Goal: Find specific page/section: Find specific page/section

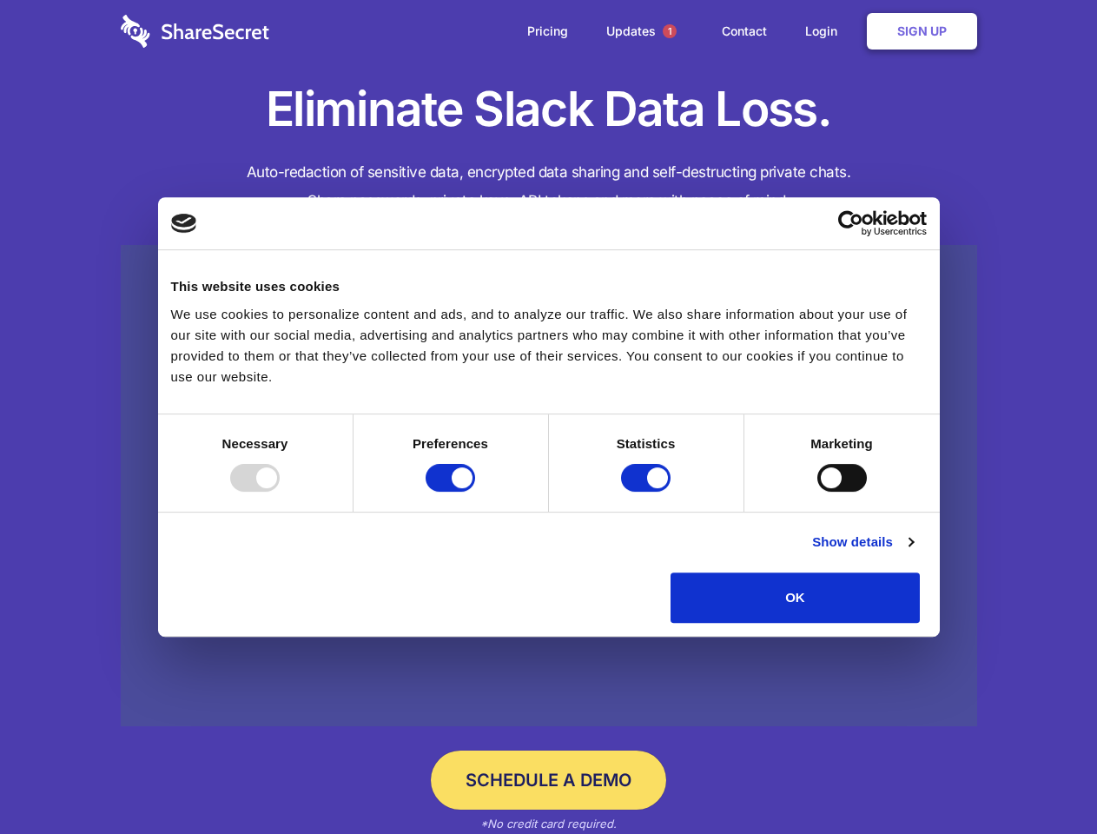
click at [280, 492] on div at bounding box center [255, 478] width 50 height 28
click at [475, 492] on input "Preferences" at bounding box center [451, 478] width 50 height 28
checkbox input "false"
click at [648, 492] on input "Statistics" at bounding box center [646, 478] width 50 height 28
checkbox input "false"
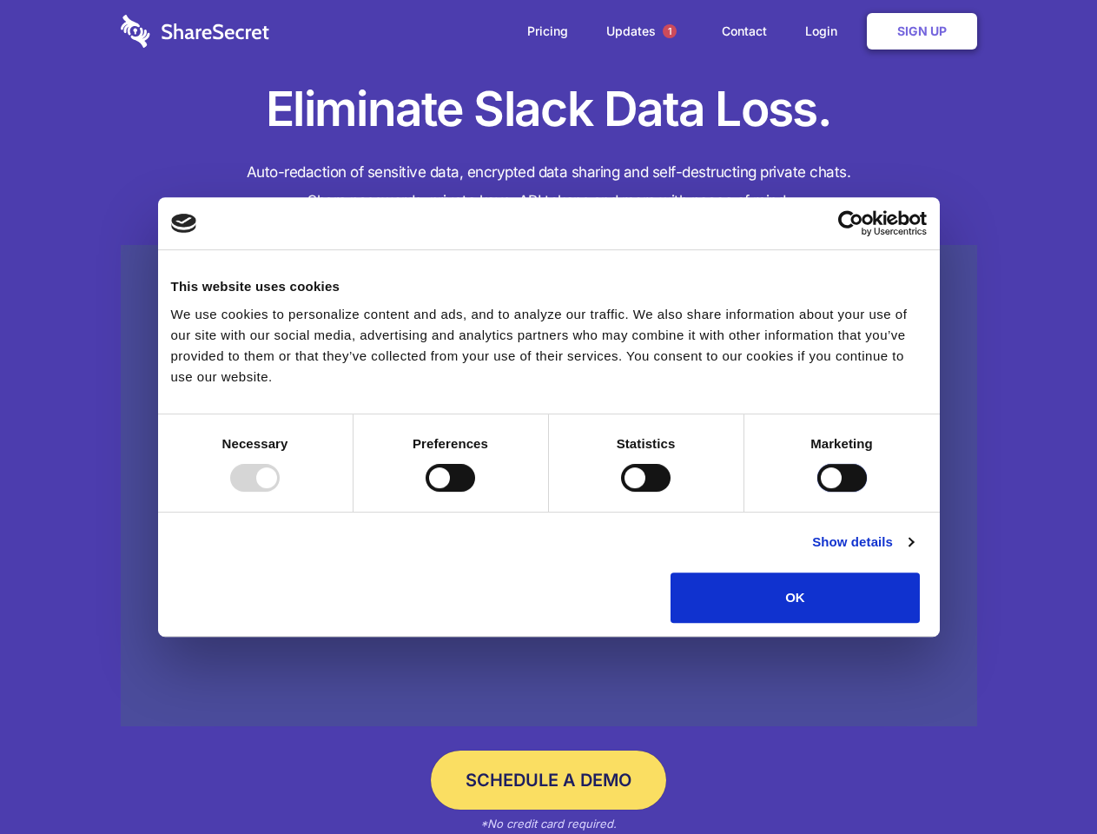
click at [817, 492] on input "Marketing" at bounding box center [842, 478] width 50 height 28
checkbox input "true"
click at [913, 552] on link "Show details" at bounding box center [862, 542] width 101 height 21
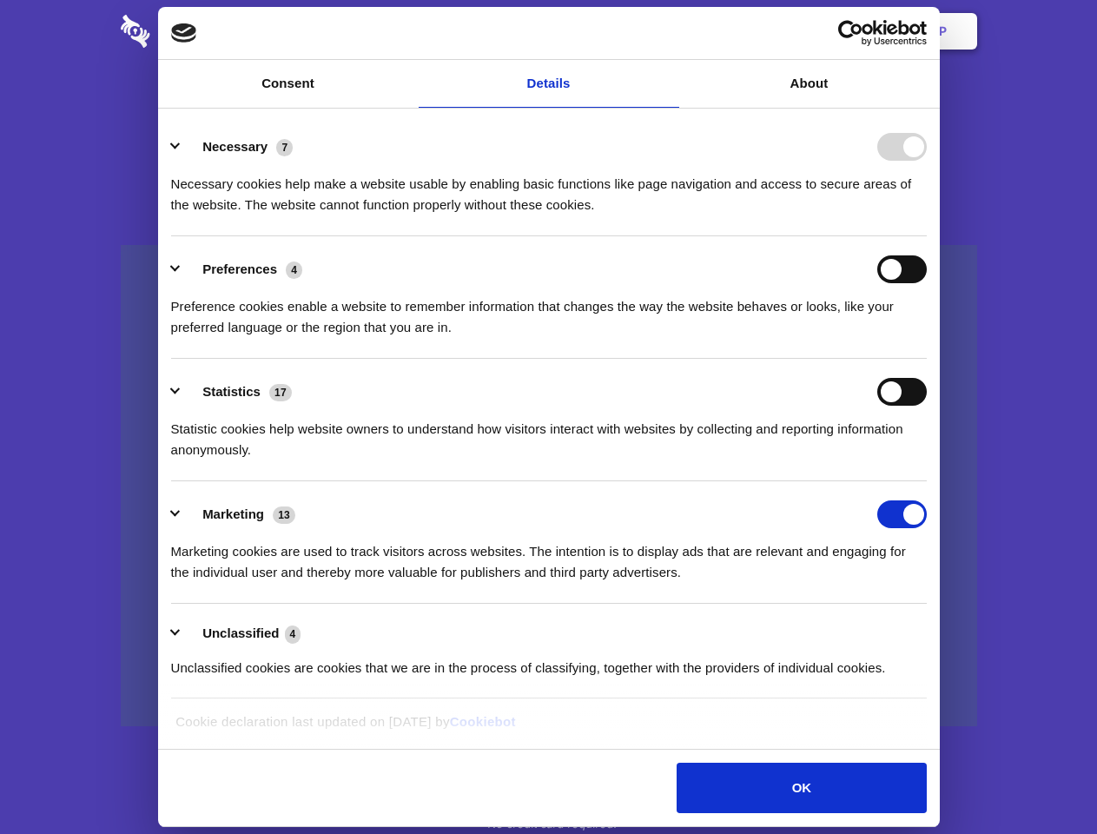
click at [927, 236] on li "Necessary 7 Necessary cookies help make a website usable by enabling basic func…" at bounding box center [549, 175] width 756 height 122
click at [669, 31] on span "1" at bounding box center [670, 31] width 14 height 14
